Goal: Task Accomplishment & Management: Use online tool/utility

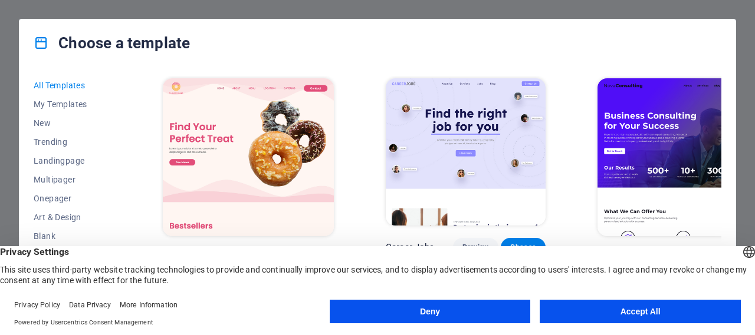
click at [585, 318] on button "Accept All" at bounding box center [639, 312] width 201 height 24
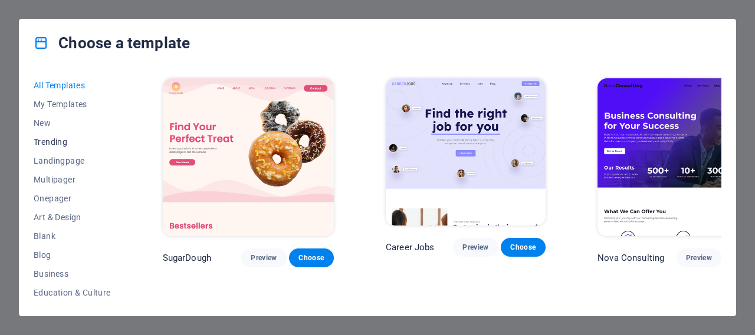
click at [41, 140] on span "Trending" at bounding box center [72, 141] width 77 height 9
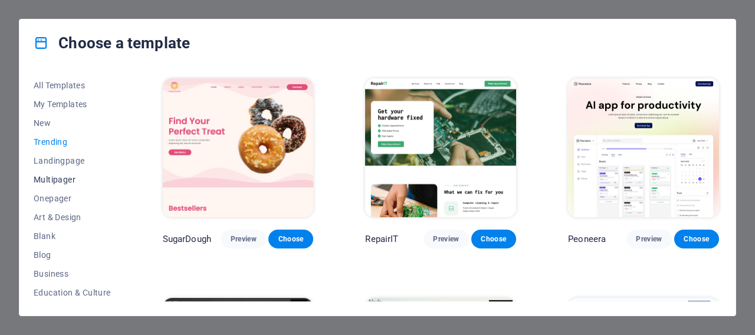
click at [57, 183] on span "Multipager" at bounding box center [72, 179] width 77 height 9
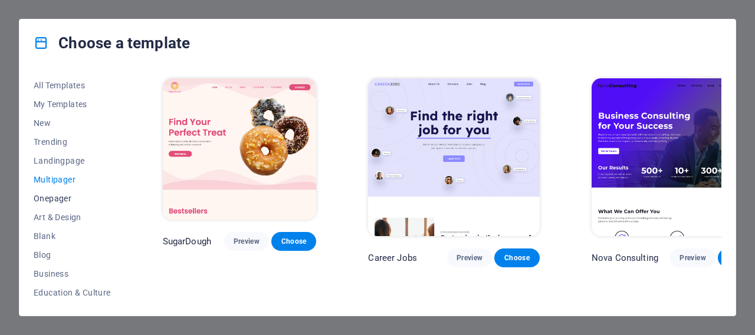
click at [52, 202] on span "Onepager" at bounding box center [72, 198] width 77 height 9
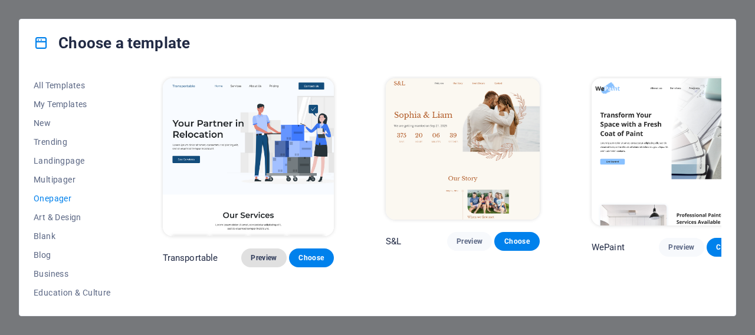
click at [257, 249] on button "Preview" at bounding box center [263, 258] width 45 height 19
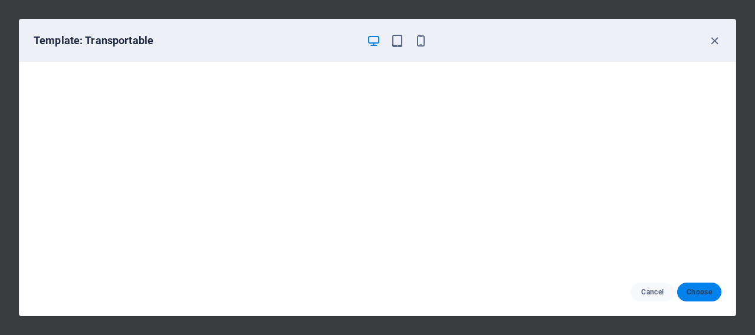
click at [703, 297] on span "Choose" at bounding box center [698, 292] width 25 height 9
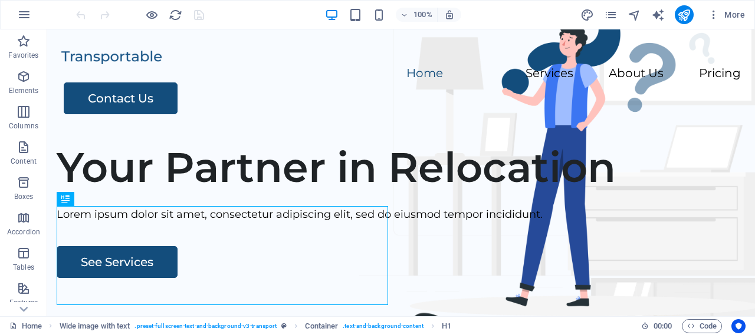
drag, startPoint x: 47, startPoint y: 29, endPoint x: 753, endPoint y: 349, distance: 775.1
